Goal: Information Seeking & Learning: Check status

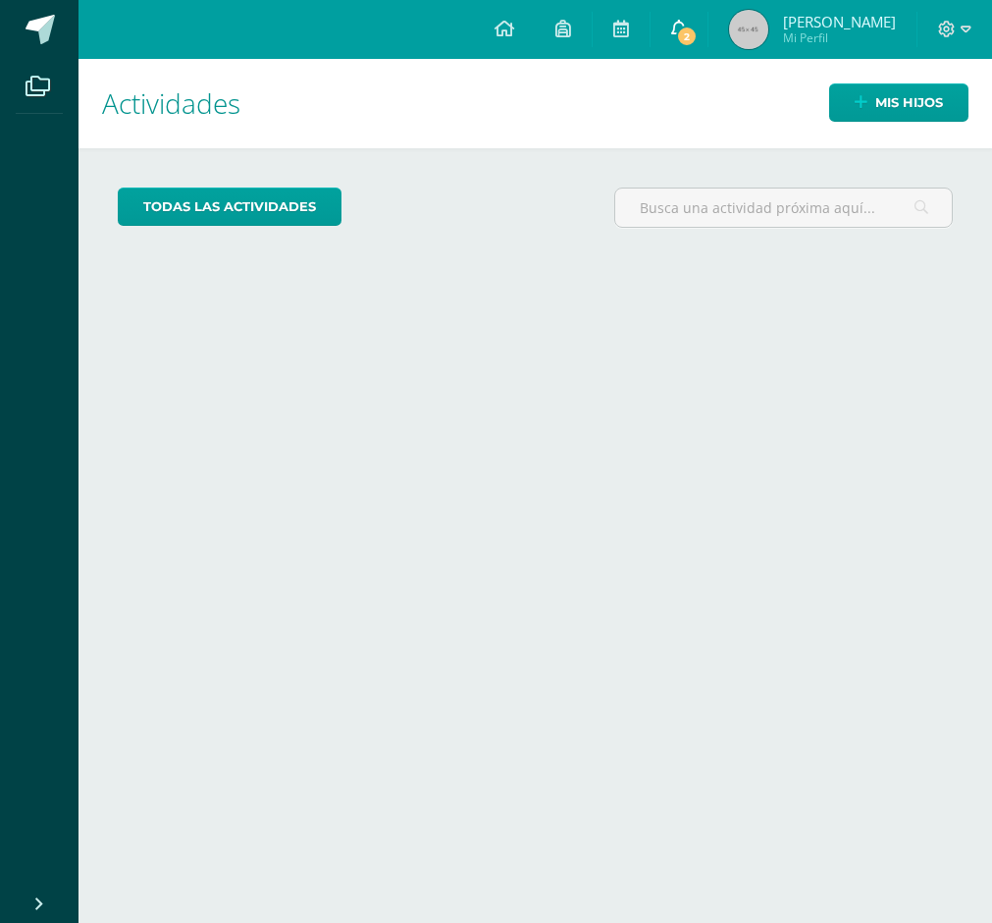
click at [678, 42] on span "2" at bounding box center [687, 37] width 22 height 22
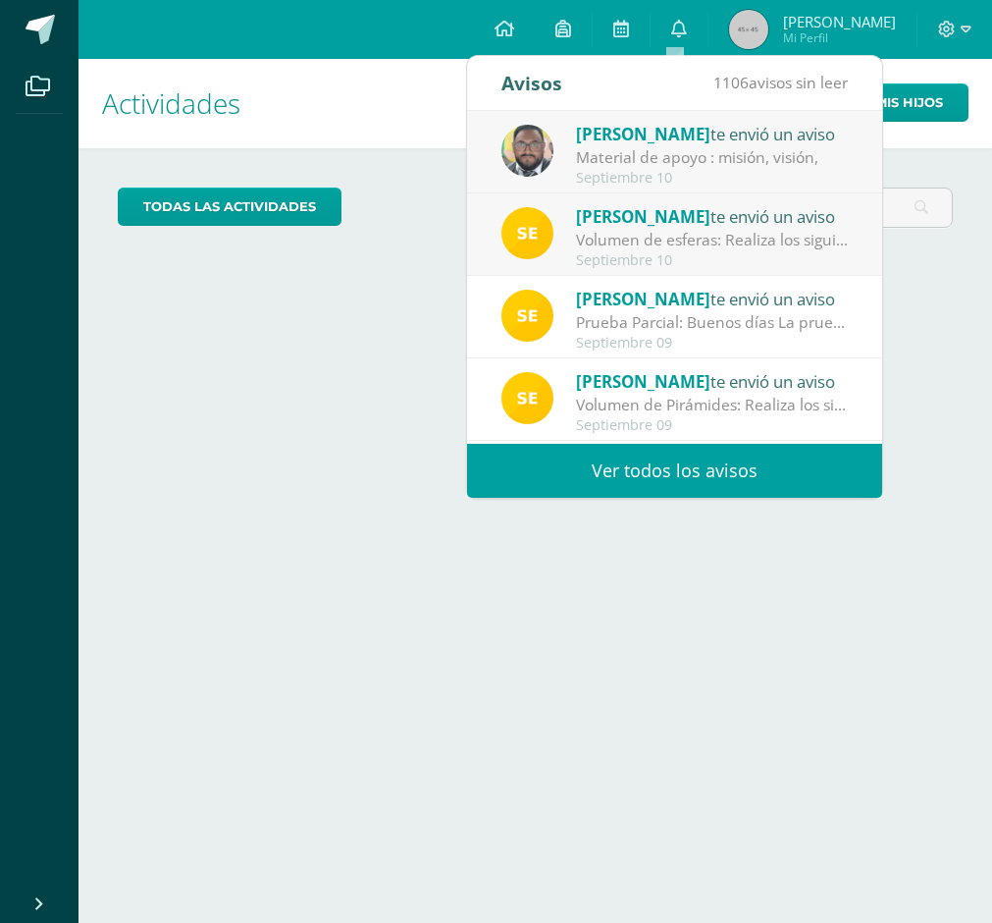
click at [699, 480] on link "Ver todos los avisos" at bounding box center [674, 471] width 415 height 54
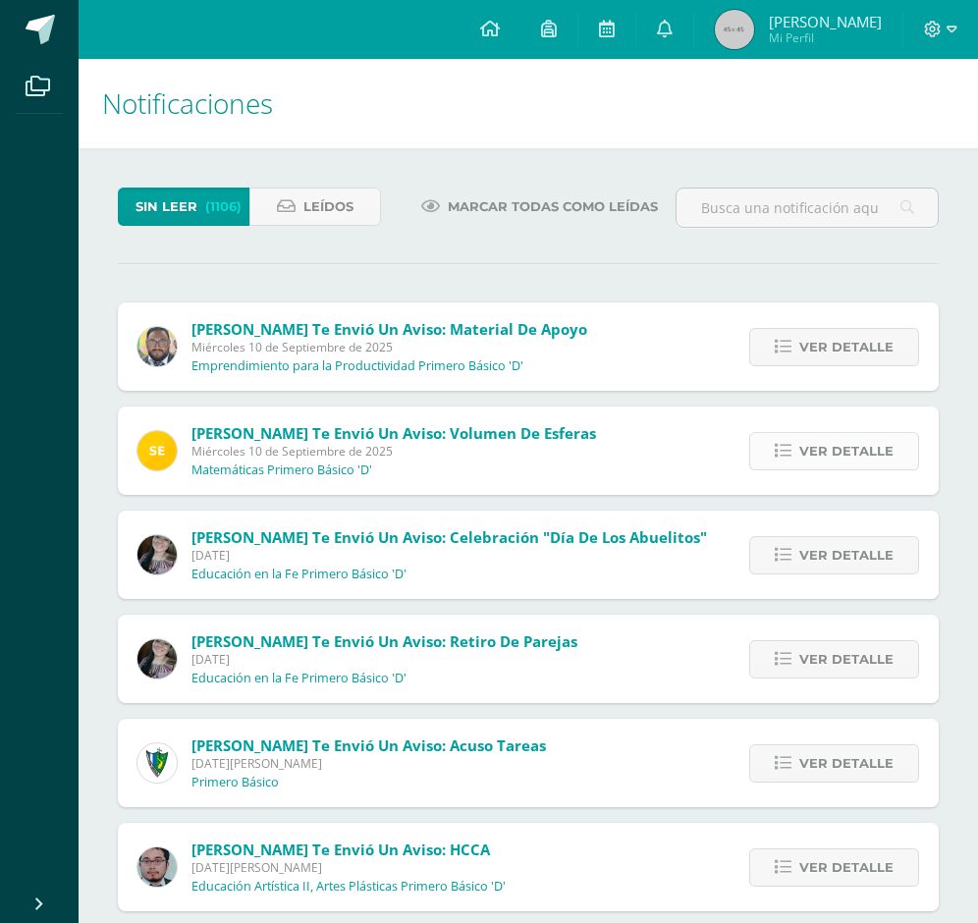
click at [851, 449] on span "Ver detalle" at bounding box center [846, 451] width 94 height 36
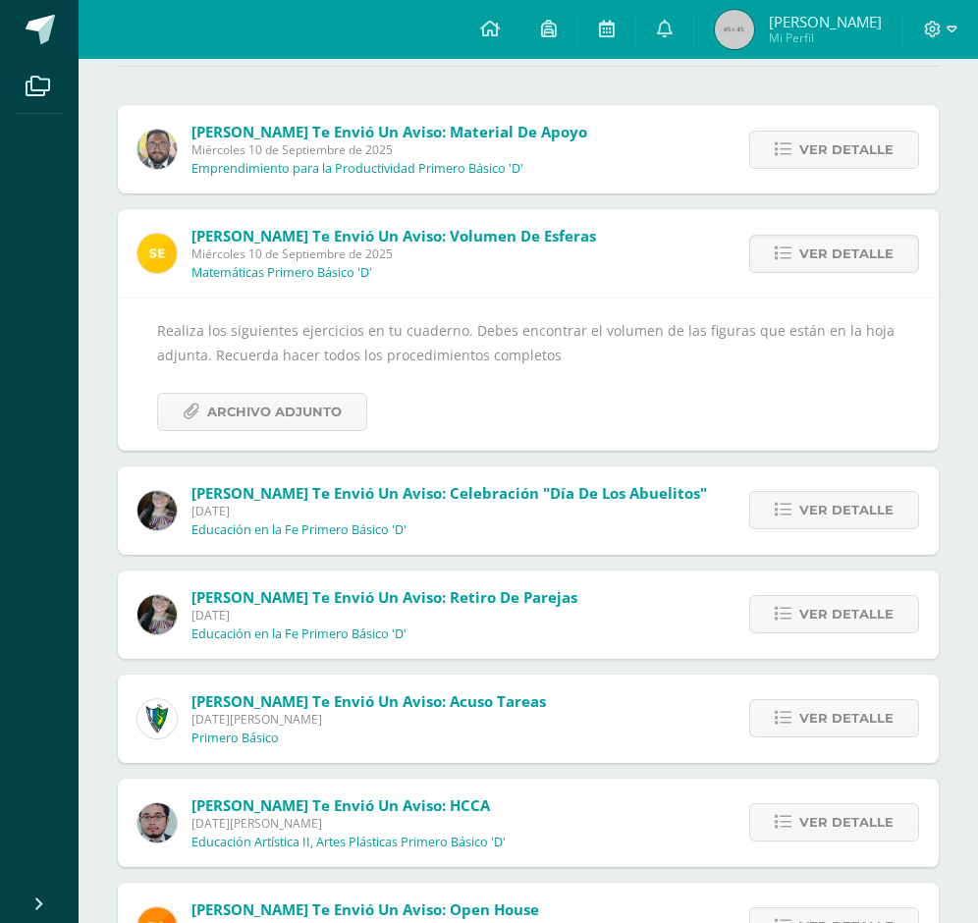
scroll to position [196, 0]
click at [228, 409] on span "Archivo Adjunto" at bounding box center [274, 413] width 134 height 36
click at [799, 259] on link "Ver detalle" at bounding box center [834, 255] width 170 height 38
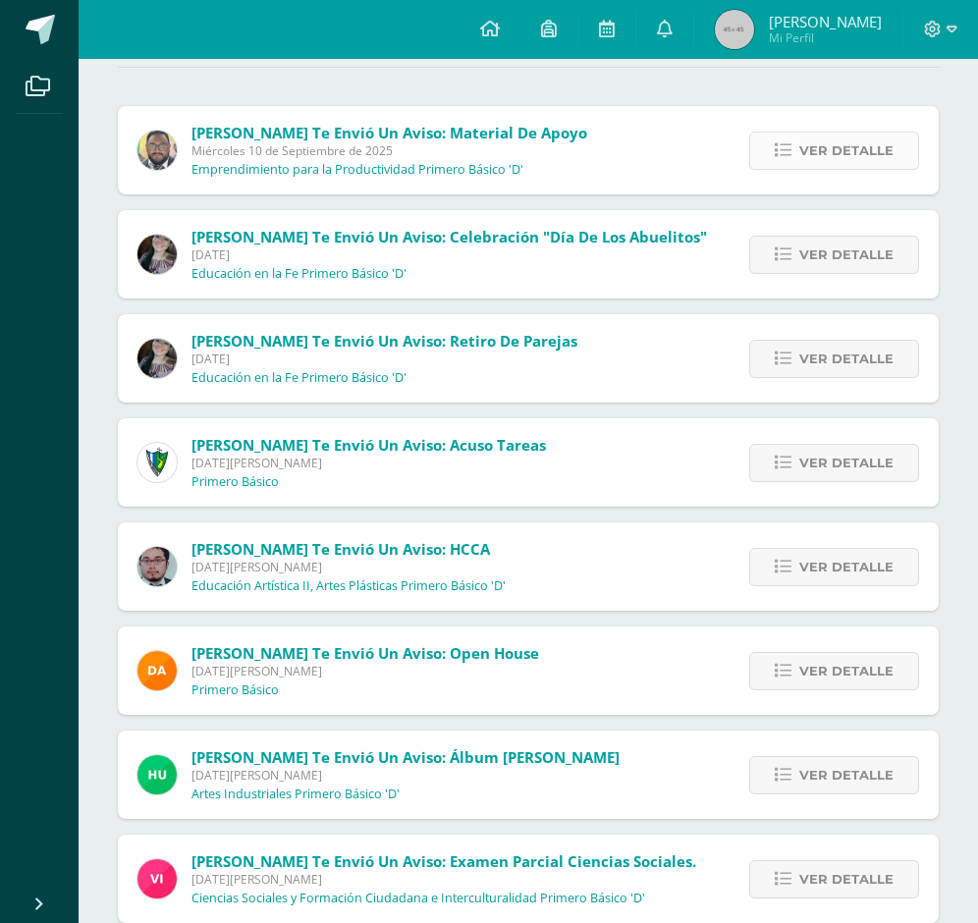
click at [823, 156] on span "Ver detalle" at bounding box center [846, 151] width 94 height 36
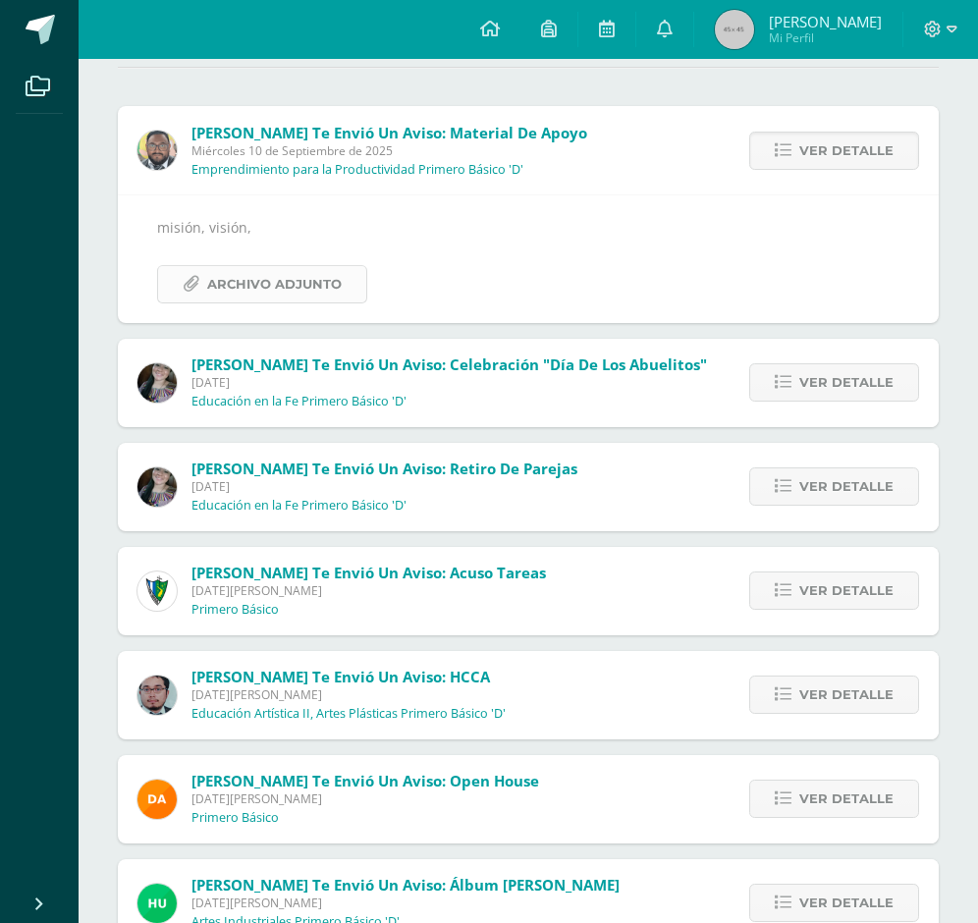
click at [226, 285] on span "Archivo Adjunto" at bounding box center [274, 284] width 134 height 36
click at [273, 294] on span "Archivo Adjunto" at bounding box center [274, 284] width 134 height 36
